Goal: Transaction & Acquisition: Download file/media

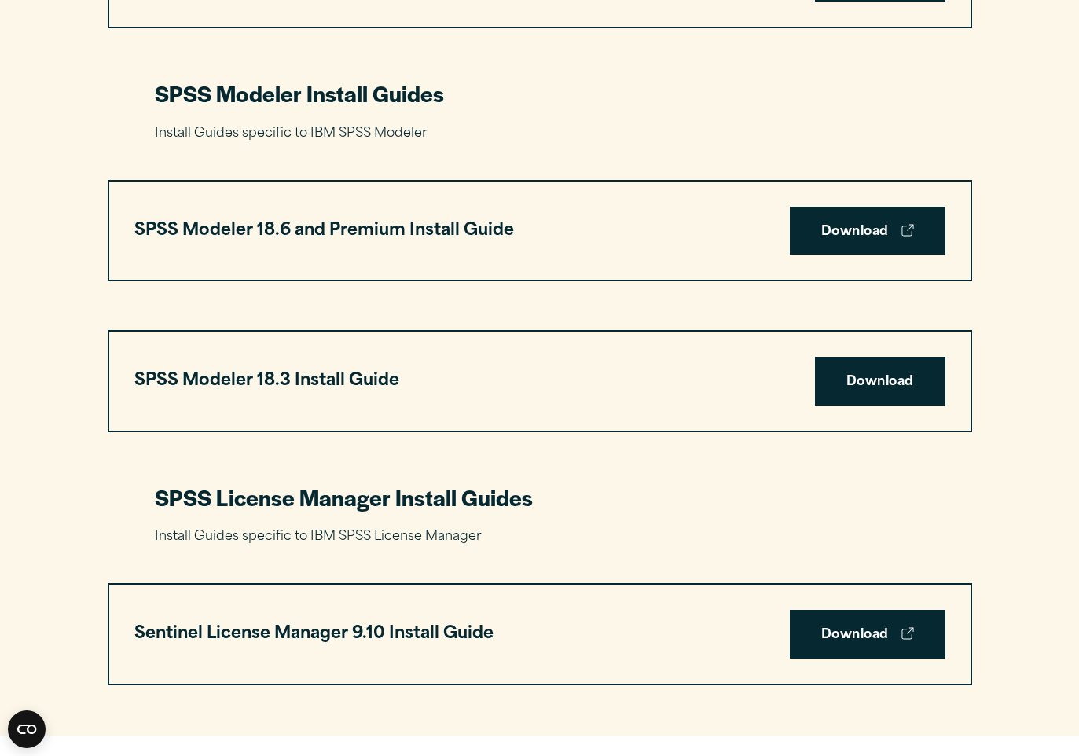
scroll to position [3262, 0]
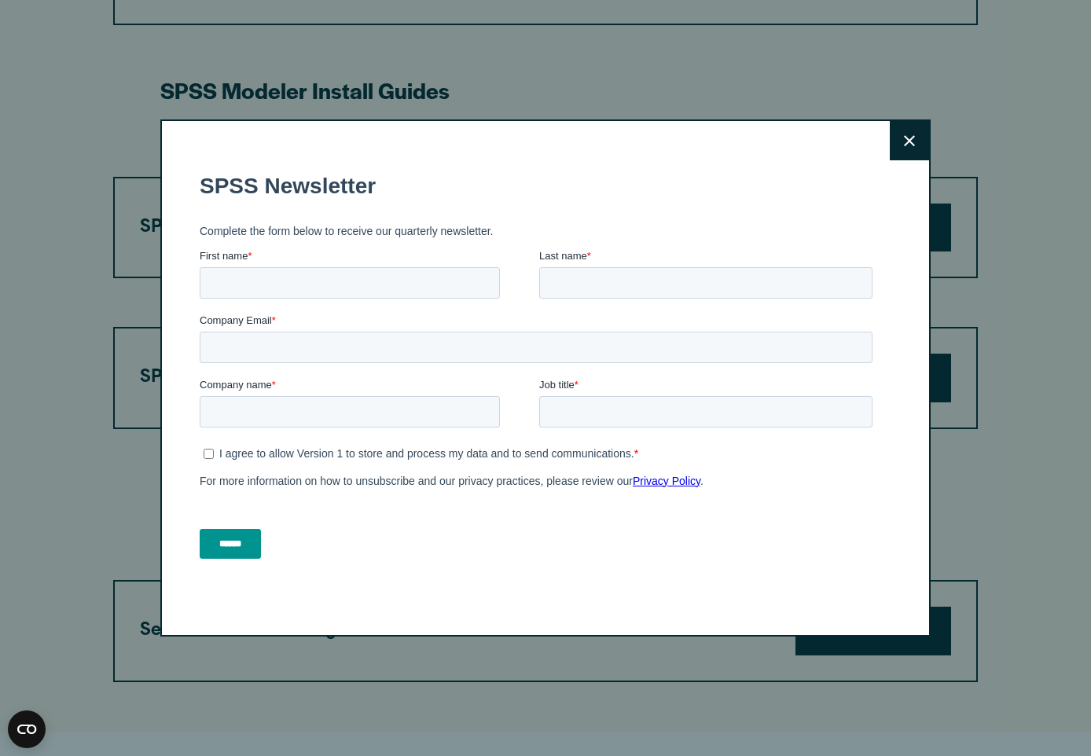
click at [907, 141] on icon at bounding box center [909, 141] width 11 height 12
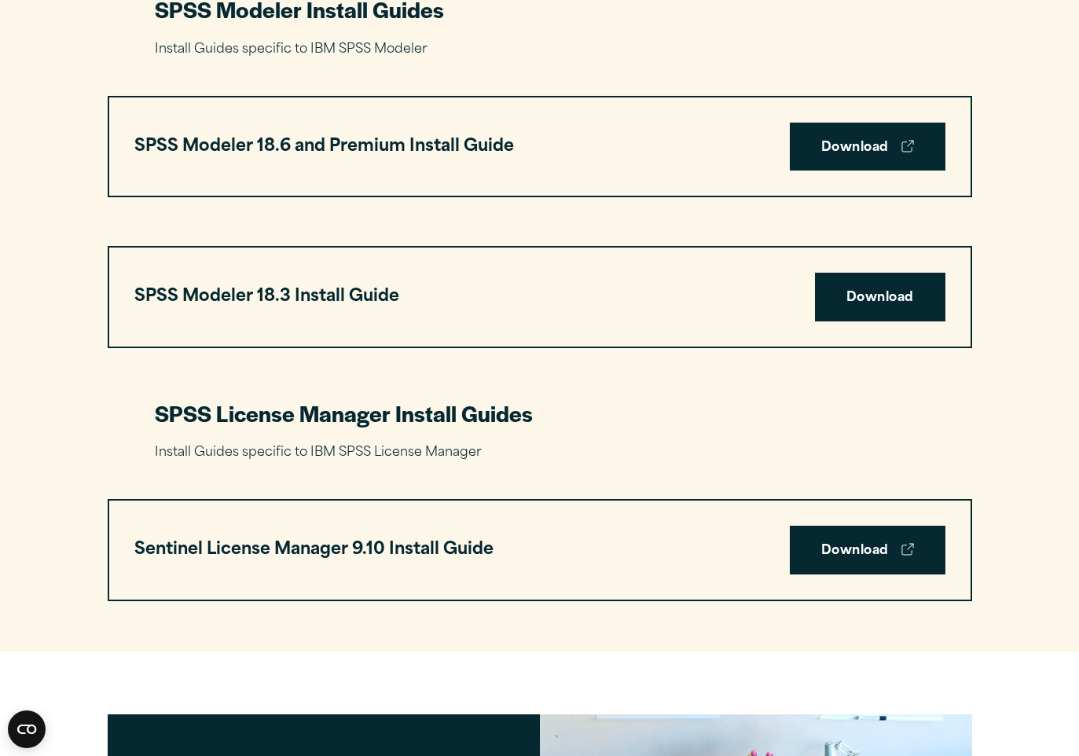
scroll to position [3344, 0]
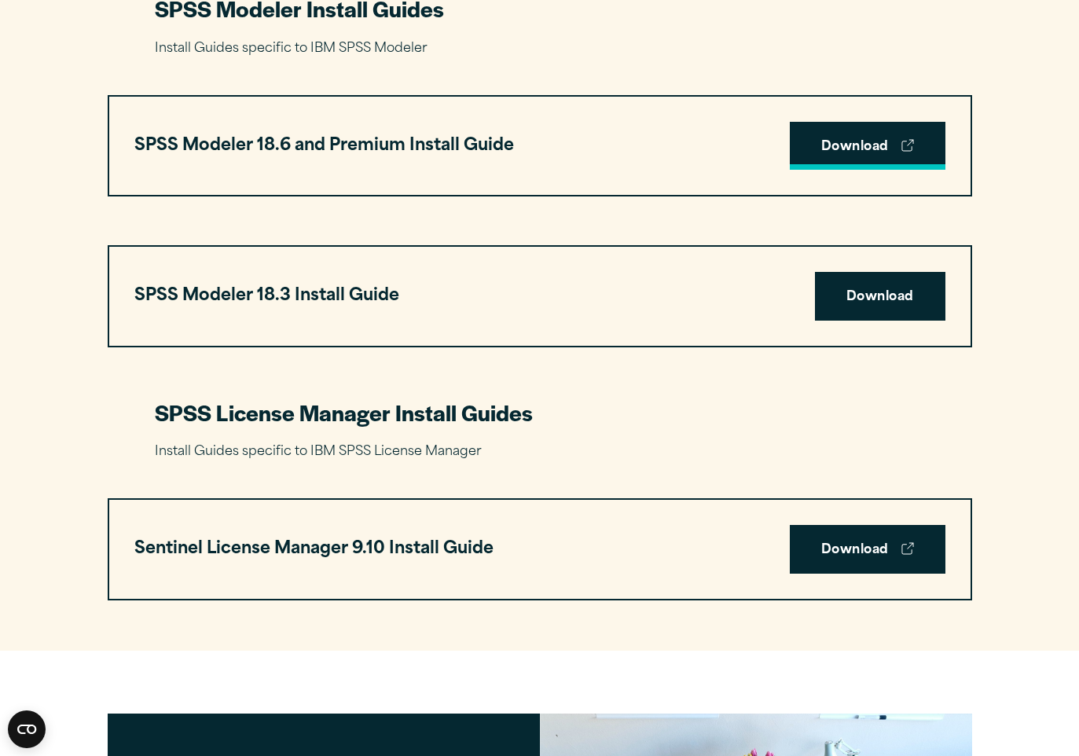
click at [825, 148] on link "Download" at bounding box center [868, 146] width 156 height 49
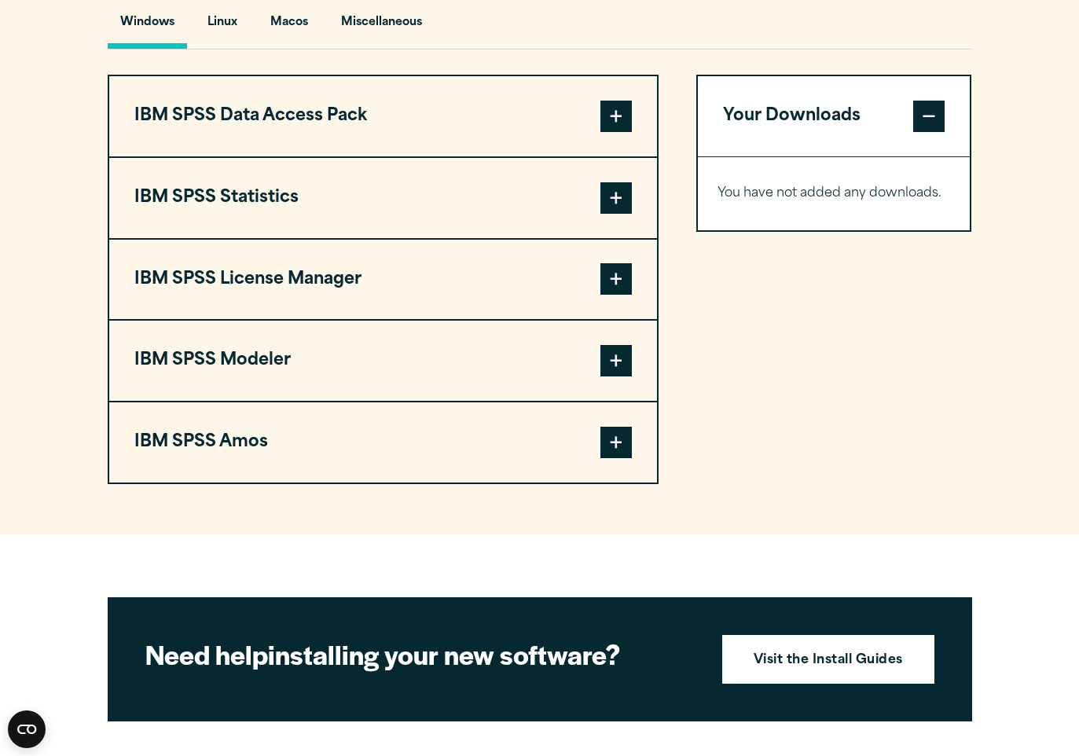
scroll to position [1200, 0]
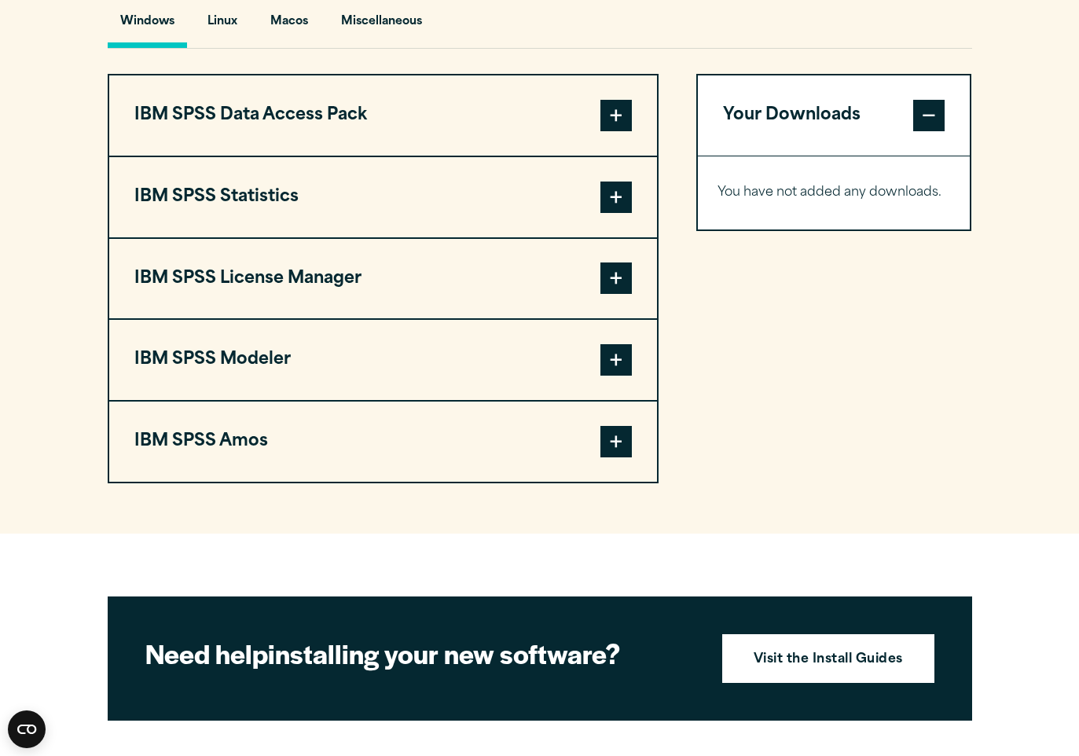
click at [621, 361] on span at bounding box center [616, 359] width 31 height 31
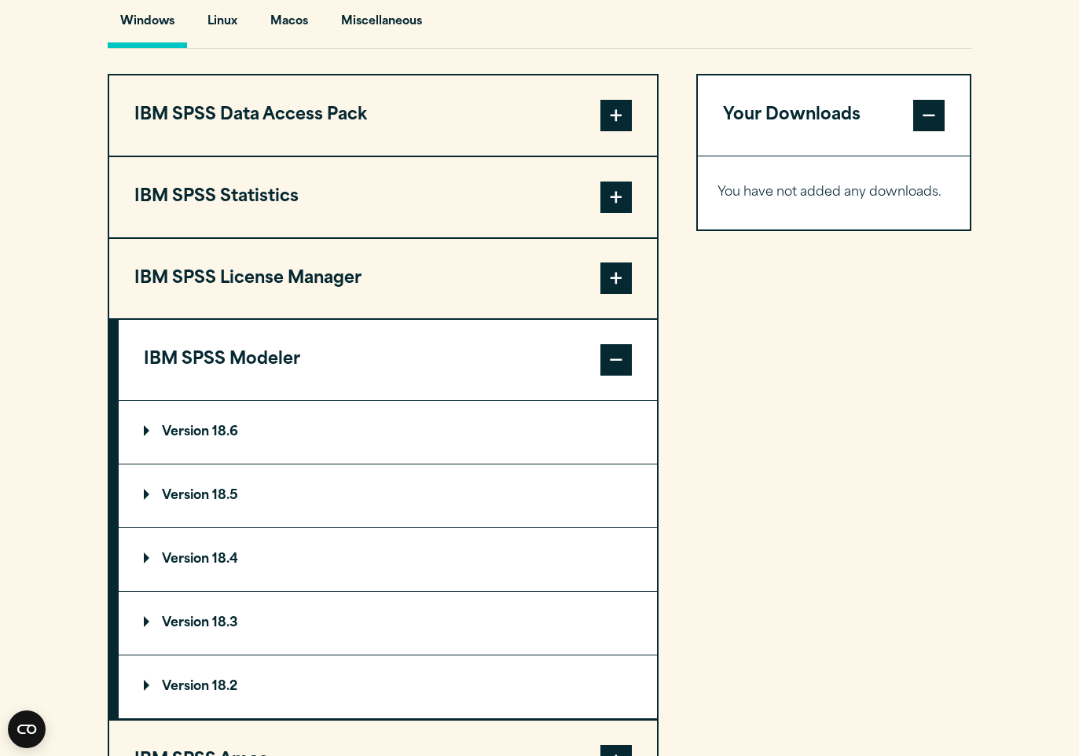
click at [202, 433] on p "Version 18.6" at bounding box center [191, 432] width 94 height 13
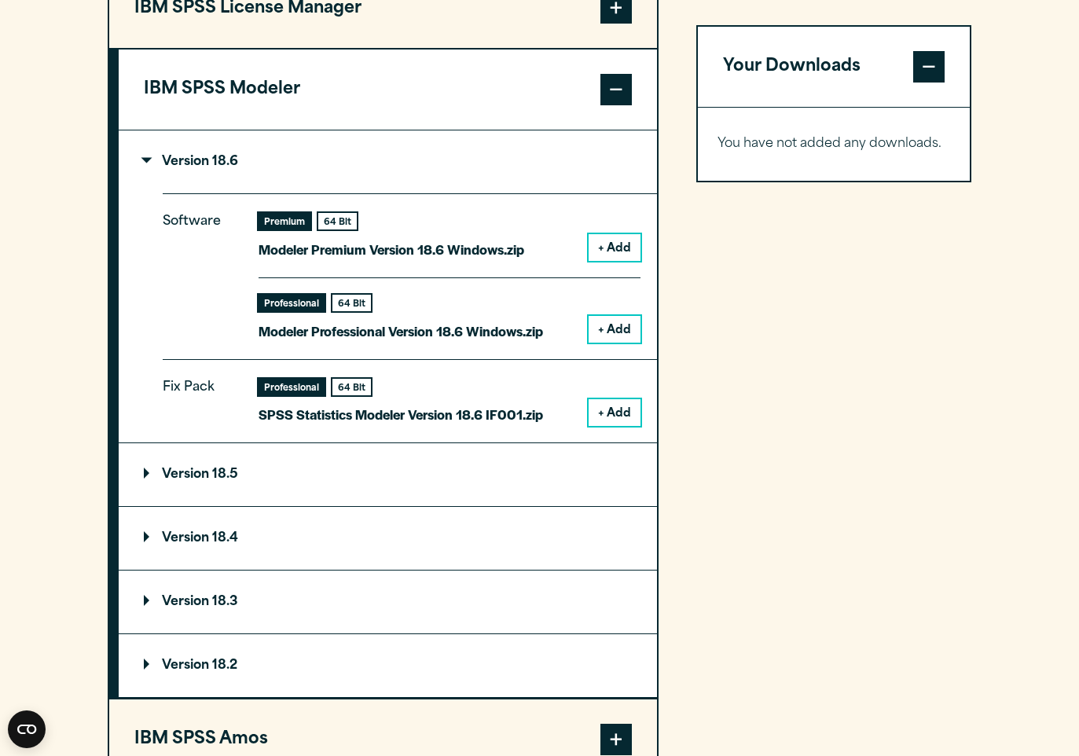
scroll to position [1475, 0]
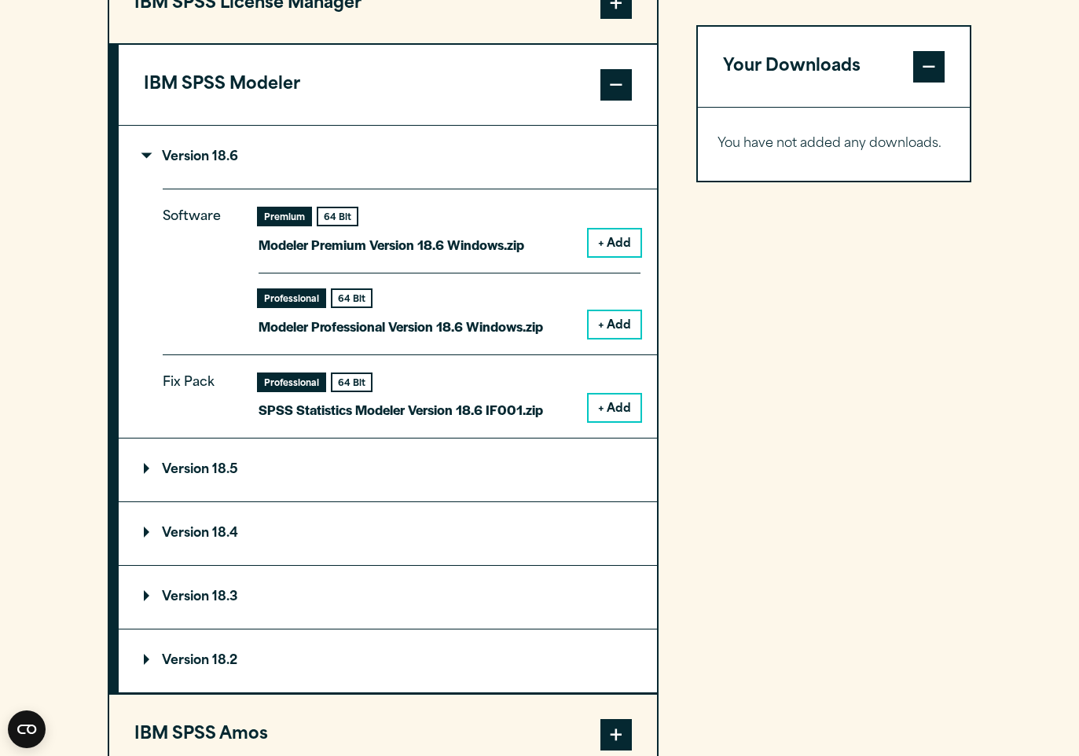
click at [620, 326] on button "+ Add" at bounding box center [615, 324] width 52 height 27
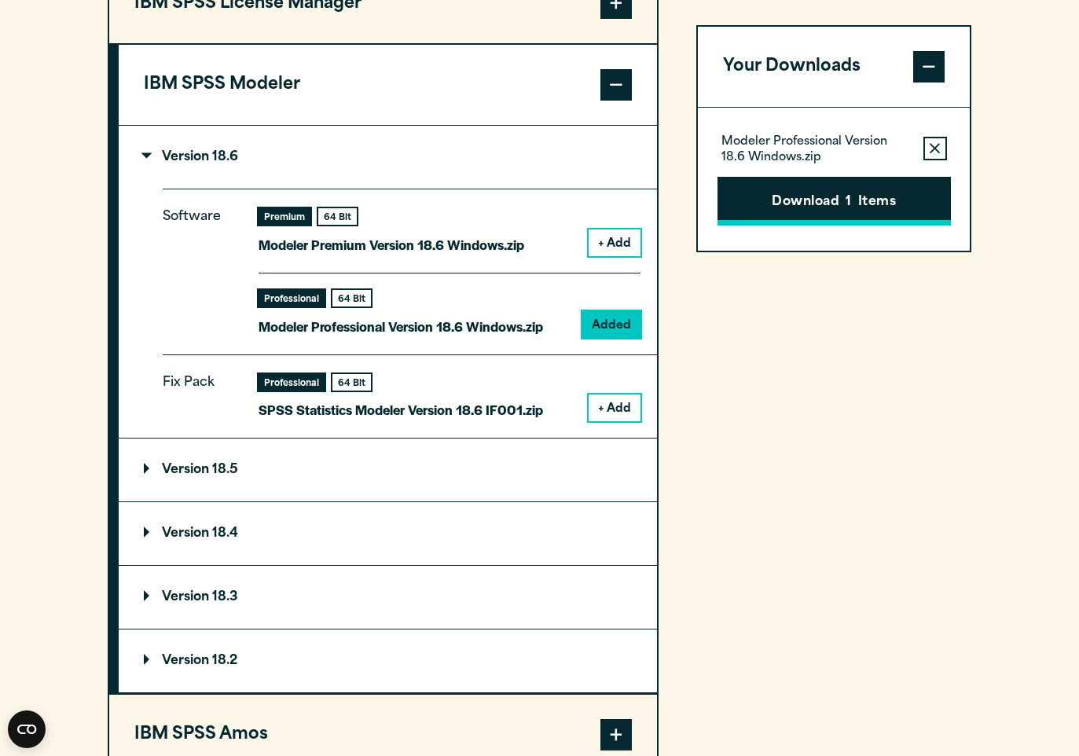
click at [844, 201] on button "Download 1 Items" at bounding box center [834, 201] width 233 height 49
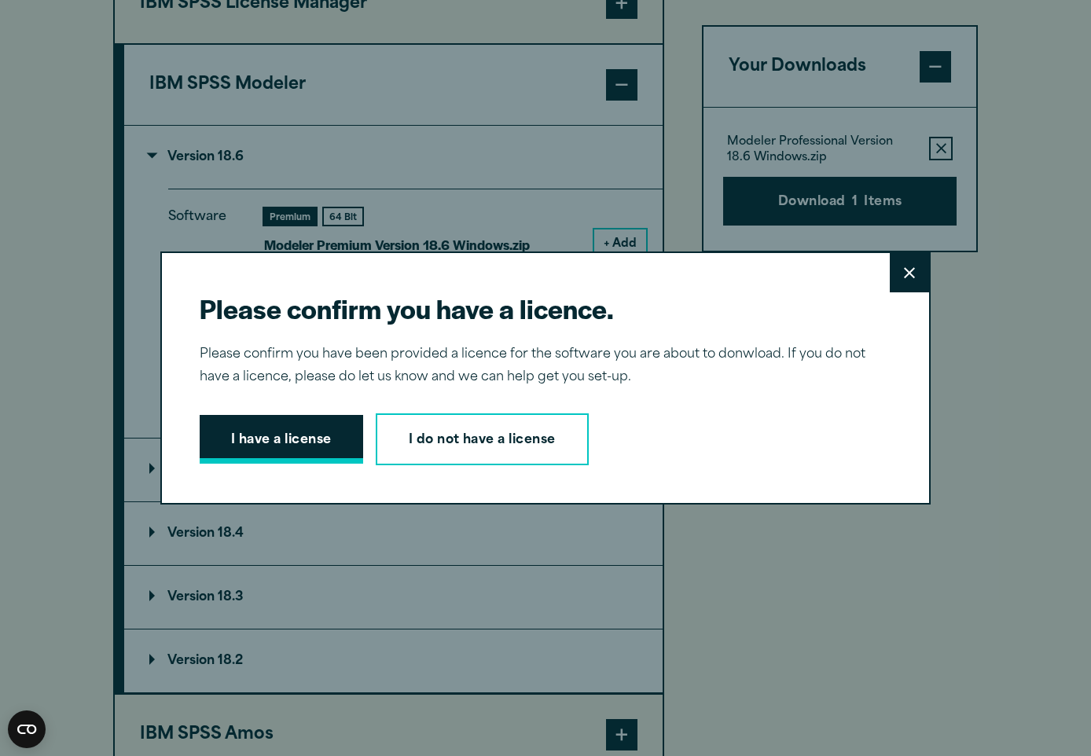
click at [301, 442] on button "I have a license" at bounding box center [282, 439] width 164 height 49
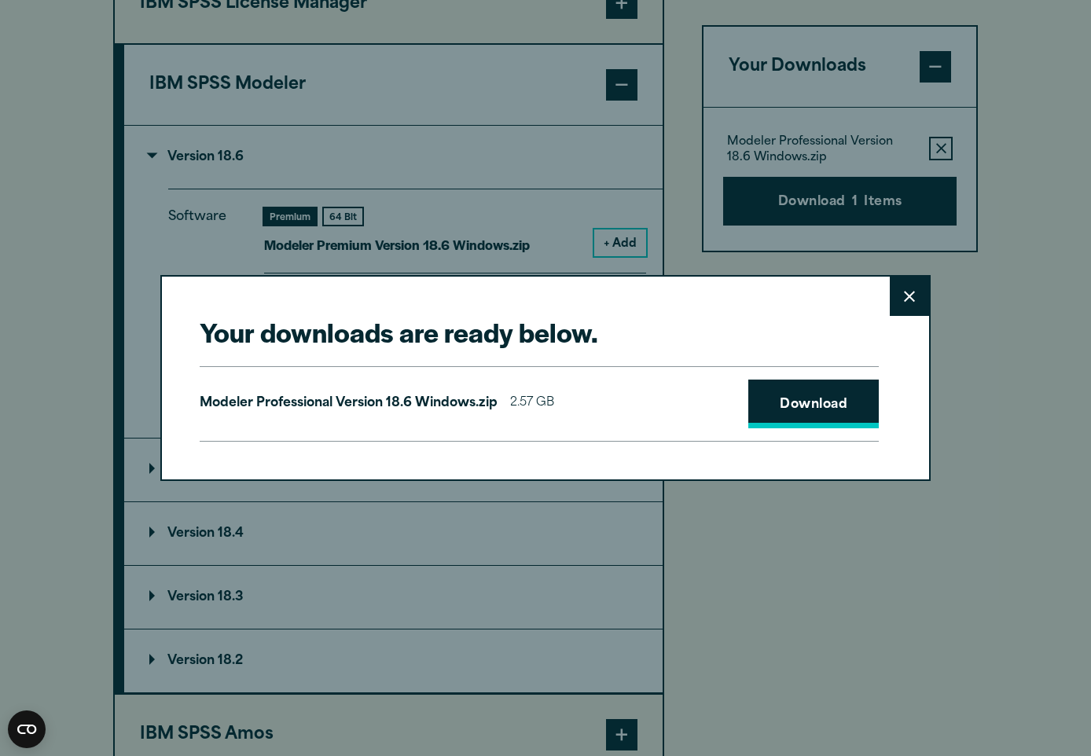
click at [788, 406] on link "Download" at bounding box center [813, 404] width 130 height 49
click at [910, 298] on button "Close" at bounding box center [909, 296] width 39 height 39
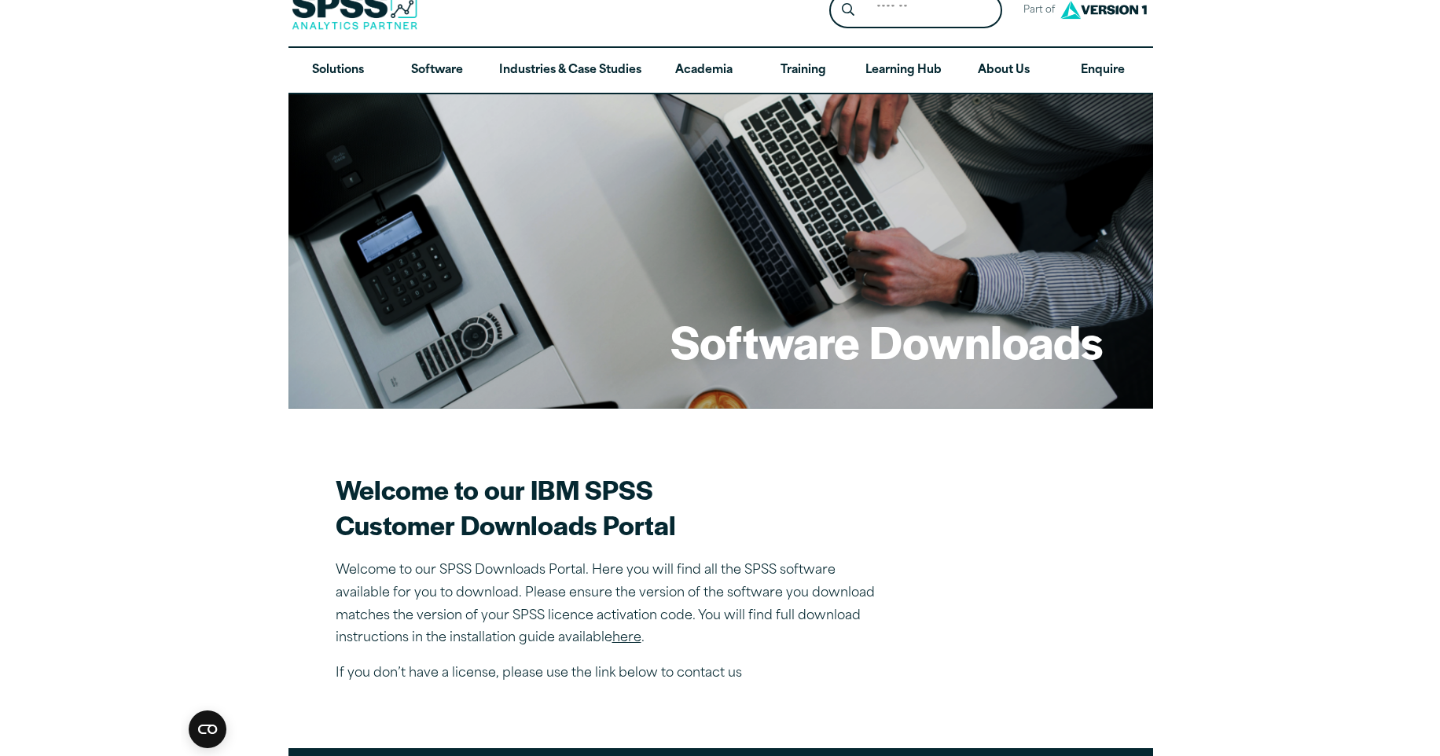
scroll to position [0, 0]
